Goal: Obtain resource: Download file/media

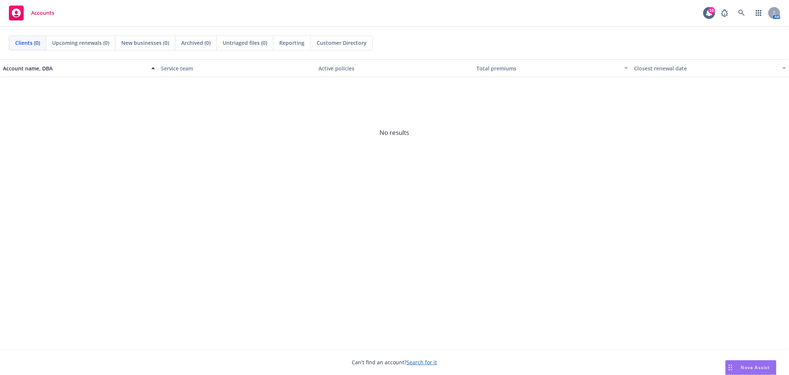
click at [741, 366] on span "Nova Assist" at bounding box center [755, 367] width 29 height 6
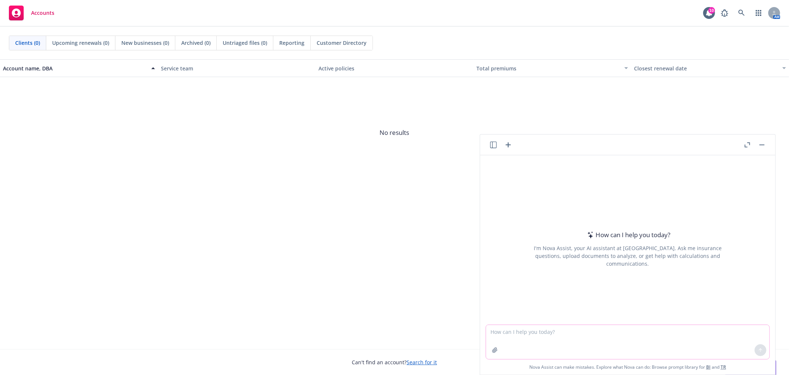
click at [667, 337] on textarea at bounding box center [628, 342] width 284 height 34
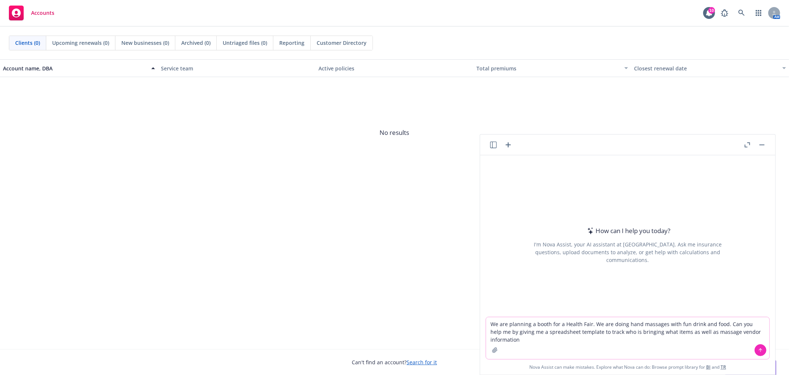
type textarea "We are planning a booth for a Health Fair. We are doing hand massages with fun …"
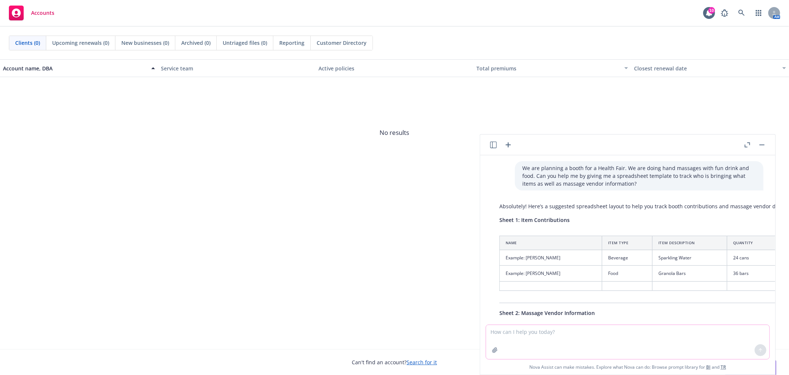
click at [617, 344] on textarea at bounding box center [628, 342] width 284 height 34
type textarea "can we make it so it includes, the name of whos bringing it, what they're bring…"
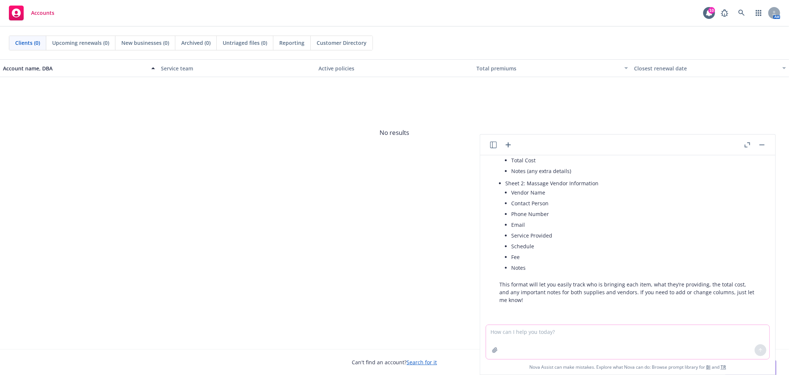
scroll to position [239, 0]
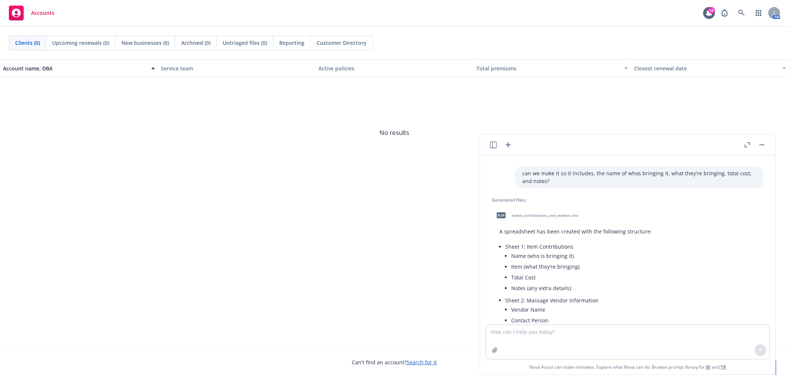
click at [559, 212] on div "xlsx event_contributions_and_vendors.xlsx" at bounding box center [536, 215] width 88 height 19
